Goal: Transaction & Acquisition: Subscribe to service/newsletter

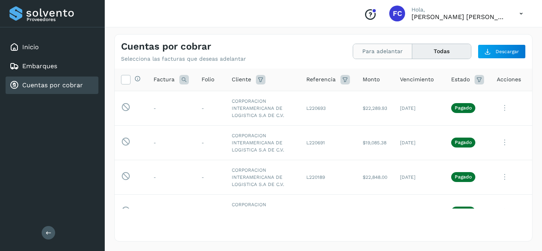
click at [369, 46] on button "Para adelantar" at bounding box center [382, 51] width 59 height 15
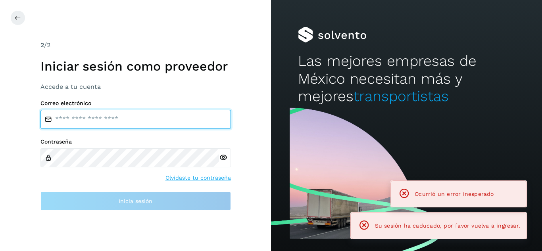
type input "**********"
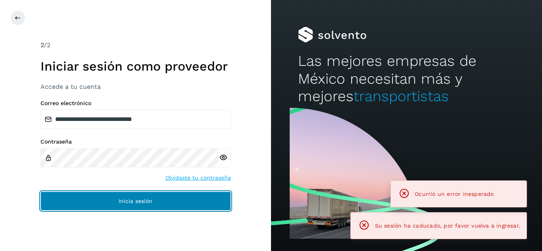
click at [175, 201] on button "Inicia sesión" at bounding box center [135, 201] width 190 height 19
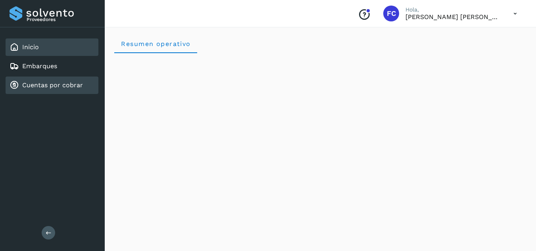
click at [53, 86] on link "Cuentas por cobrar" at bounding box center [52, 85] width 61 height 8
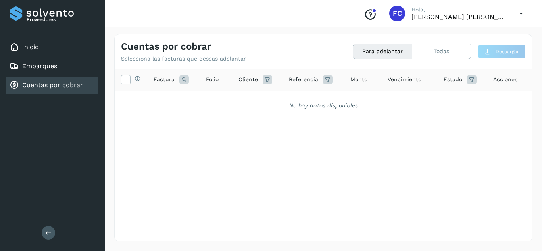
click at [395, 48] on button "Para adelantar" at bounding box center [382, 51] width 59 height 15
click at [449, 46] on button "Todas" at bounding box center [441, 51] width 59 height 15
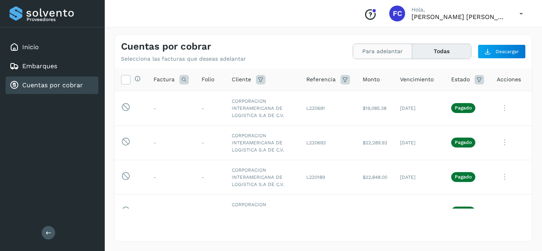
click at [388, 53] on button "Para adelantar" at bounding box center [382, 51] width 59 height 15
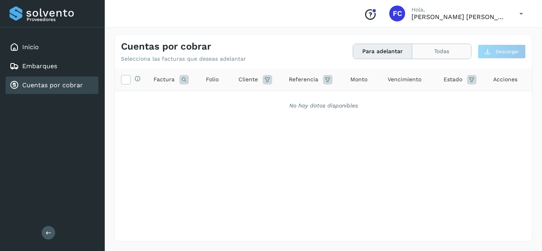
click at [443, 48] on button "Todas" at bounding box center [441, 51] width 59 height 15
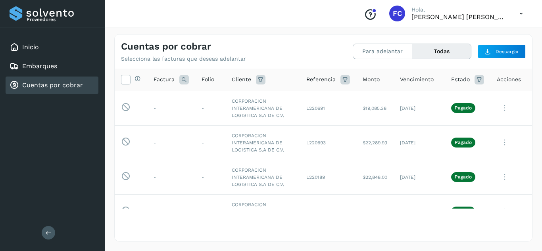
click at [379, 41] on div "Cuentas por cobrar Selecciona las facturas que deseas adelantar Para adelantar …" at bounding box center [323, 49] width 417 height 28
click at [383, 51] on button "Para adelantar" at bounding box center [382, 51] width 59 height 15
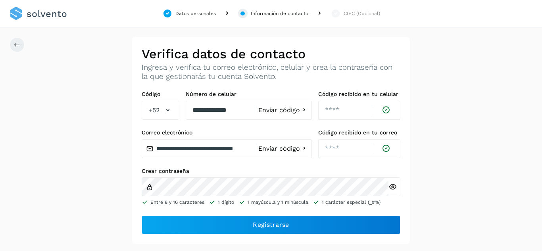
click at [390, 190] on icon at bounding box center [392, 187] width 8 height 8
click at [392, 187] on icon at bounding box center [392, 187] width 8 height 8
click at [260, 50] on h2 "Verifica datos de contacto" at bounding box center [271, 53] width 259 height 15
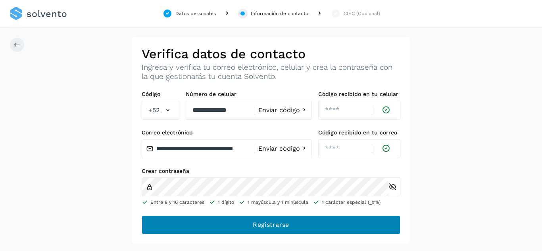
drag, startPoint x: 238, startPoint y: 239, endPoint x: 238, endPoint y: 231, distance: 7.9
click at [238, 231] on div "**********" at bounding box center [271, 140] width 278 height 207
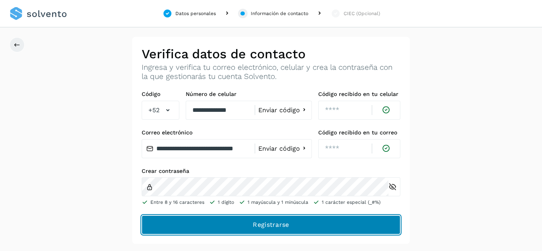
click at [238, 231] on button "Registrarse" at bounding box center [271, 224] width 259 height 19
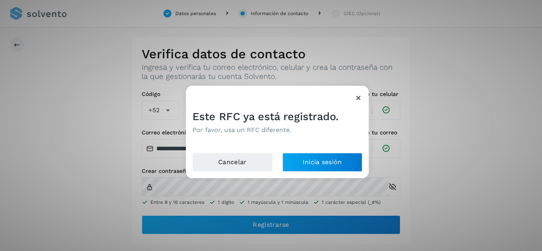
click at [359, 99] on icon at bounding box center [358, 98] width 8 height 8
